Goal: Navigation & Orientation: Find specific page/section

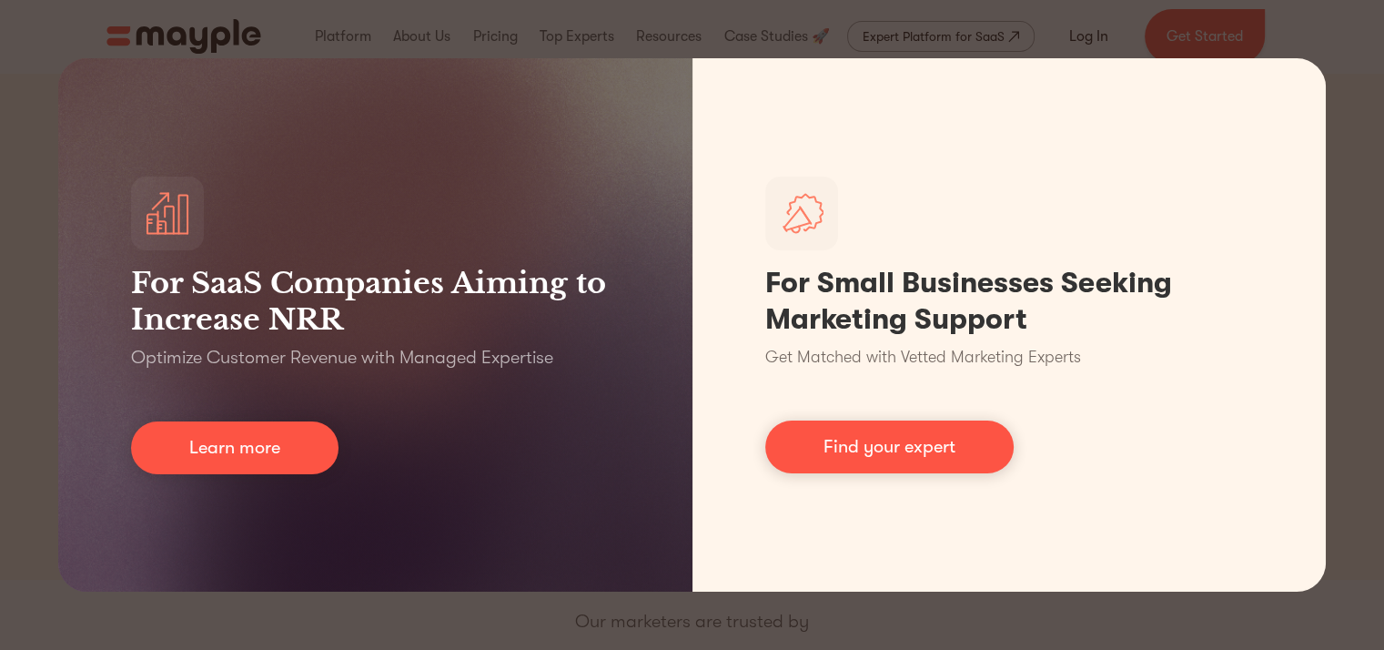
click at [858, 38] on div "For SaaS Companies Aiming to Increase NRR Optimize Customer Revenue with Manage…" at bounding box center [692, 325] width 1384 height 650
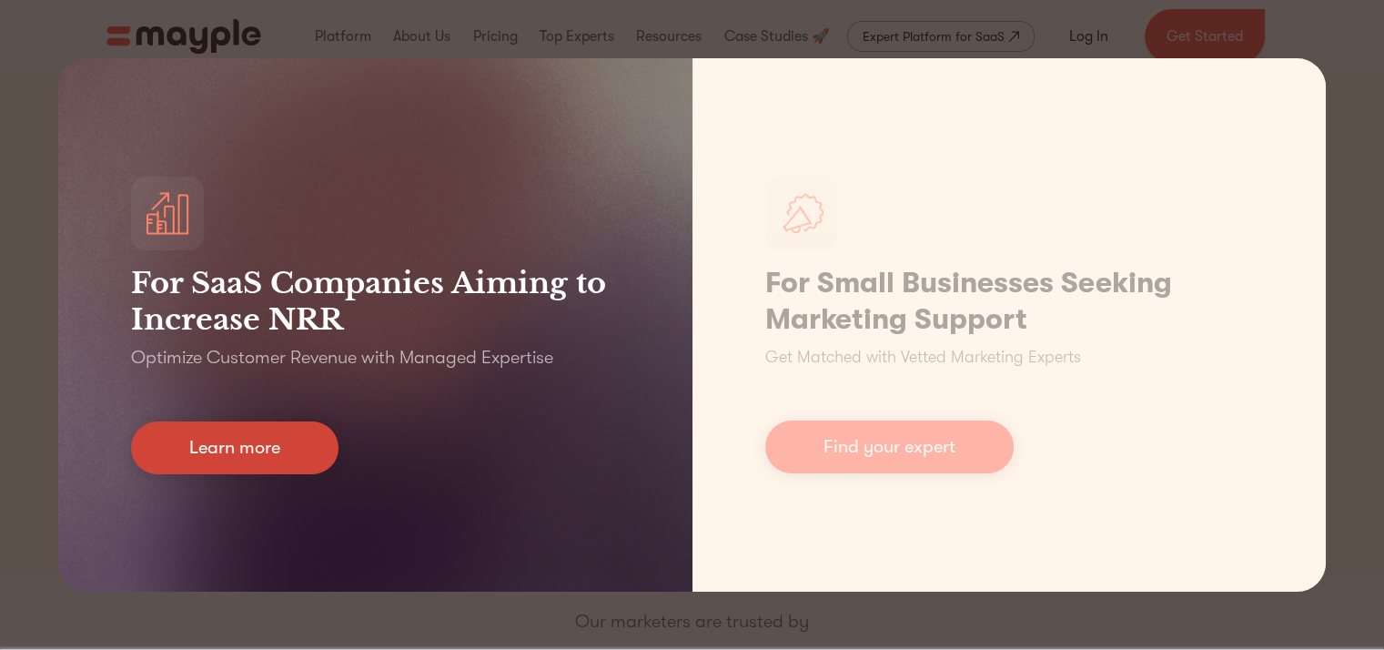
click at [206, 450] on link "Learn more" at bounding box center [234, 447] width 207 height 53
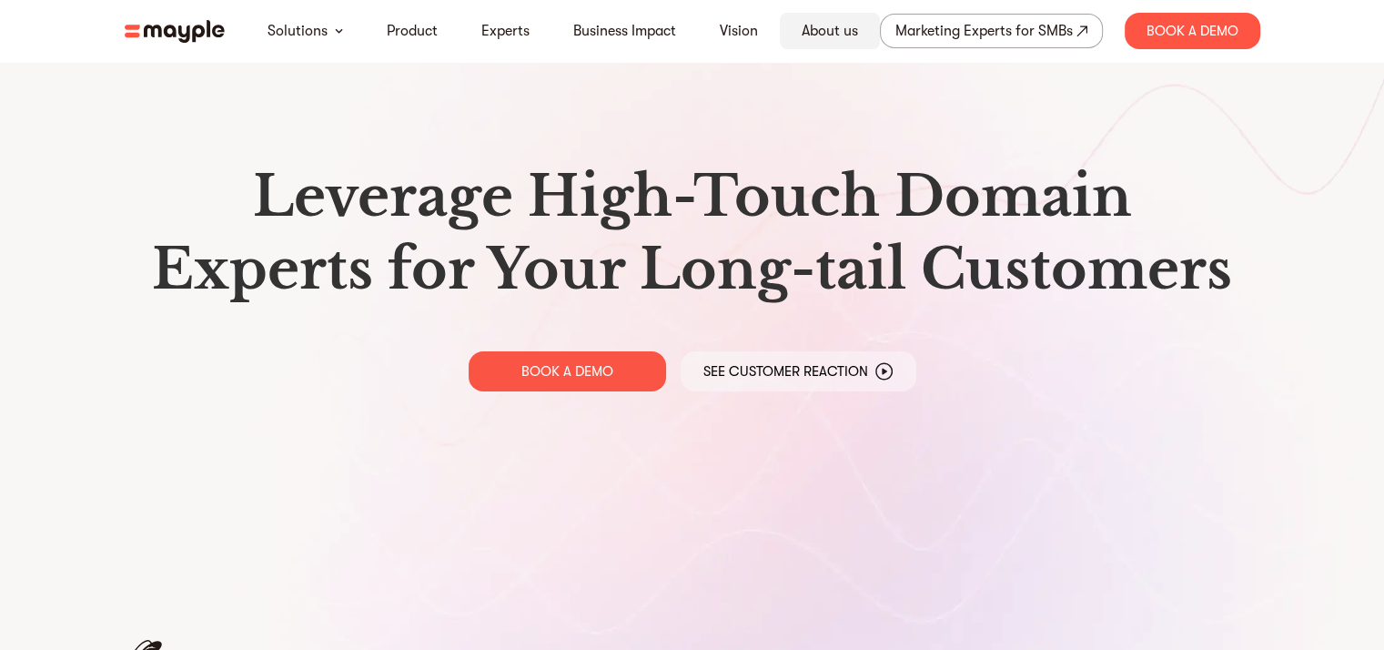
click at [823, 33] on link "About us" at bounding box center [830, 31] width 56 height 22
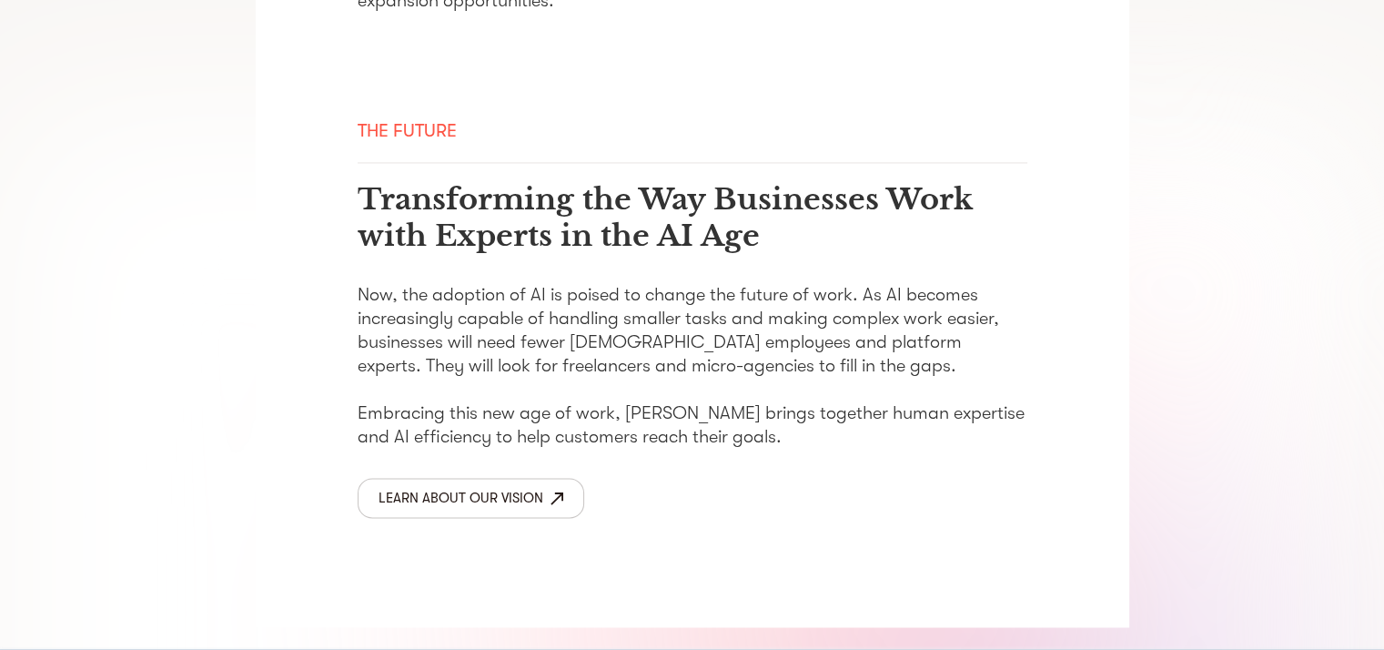
scroll to position [3088, 0]
